Goal: Information Seeking & Learning: Learn about a topic

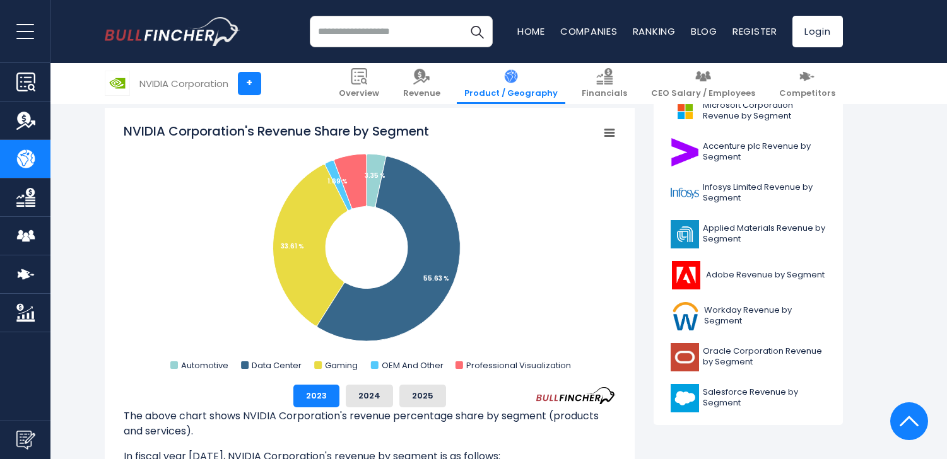
scroll to position [415, 0]
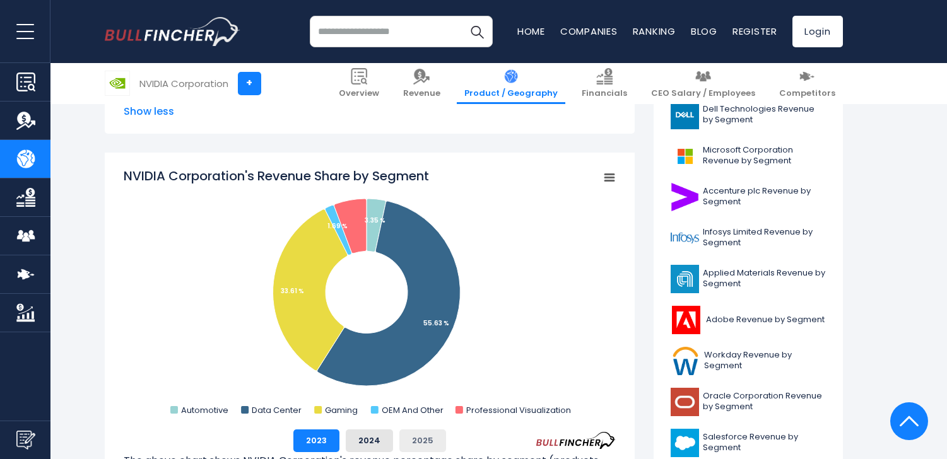
click at [426, 435] on button "2025" at bounding box center [422, 441] width 47 height 23
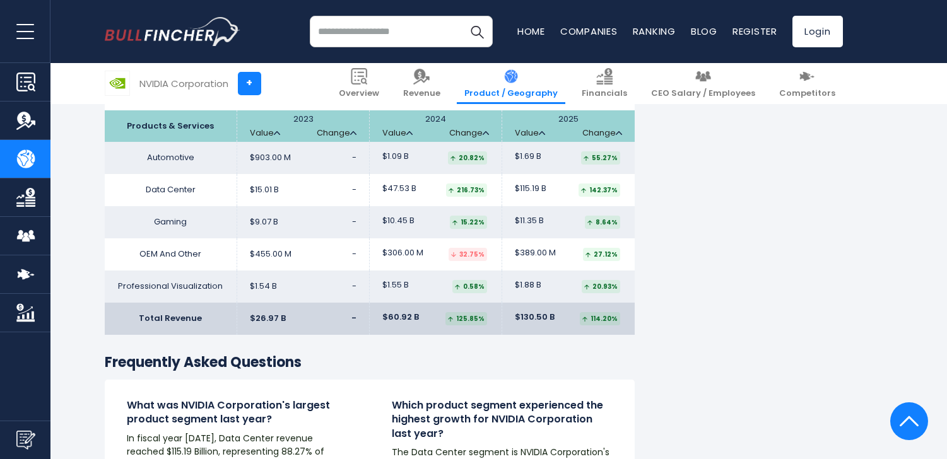
scroll to position [2191, 0]
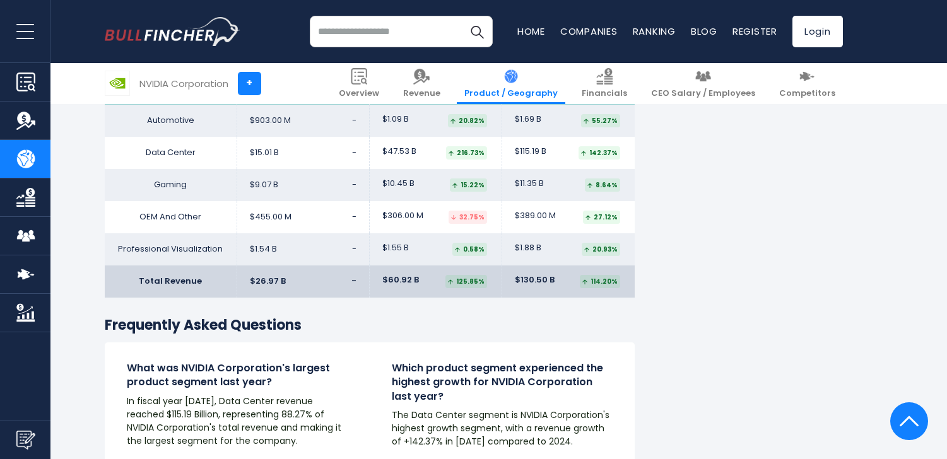
scroll to position [2001, 0]
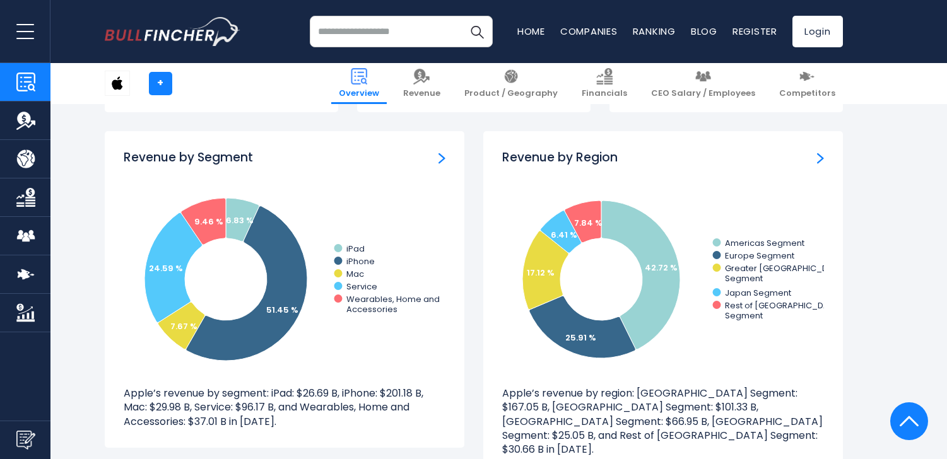
scroll to position [1143, 0]
